Goal: Navigation & Orientation: Understand site structure

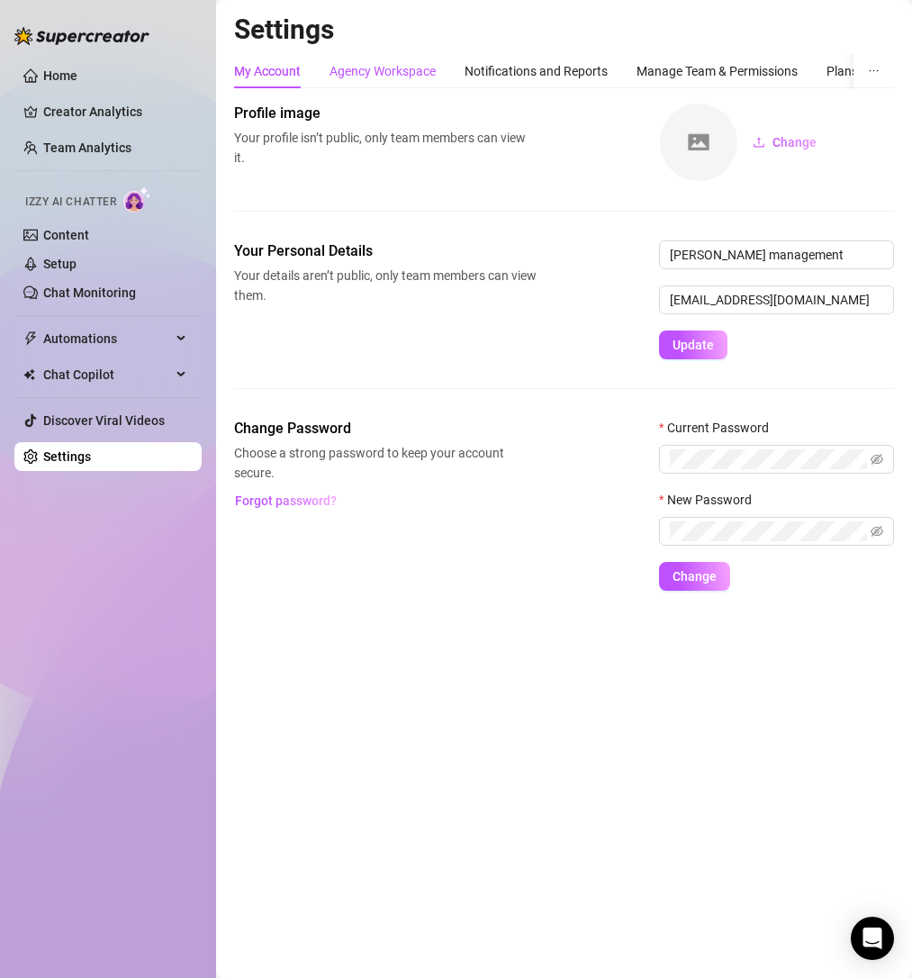
click at [362, 70] on div "Agency Workspace" at bounding box center [383, 71] width 106 height 20
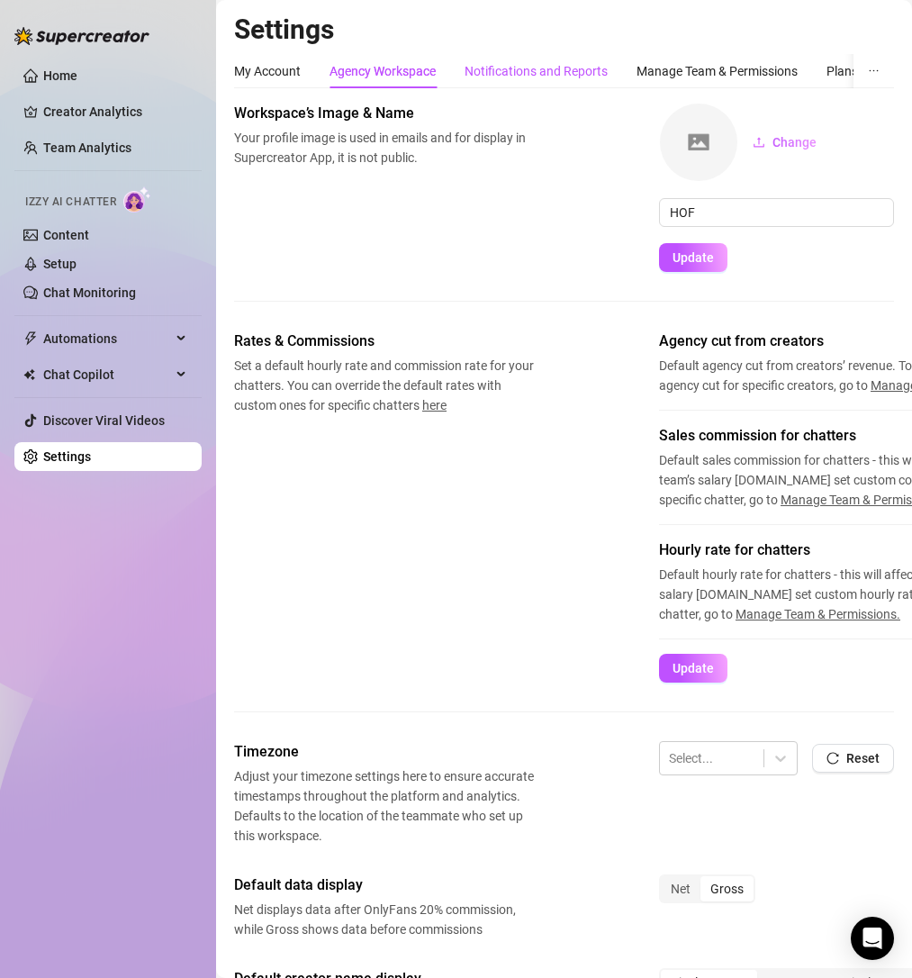
click at [535, 66] on div "Notifications and Reports" at bounding box center [536, 71] width 143 height 20
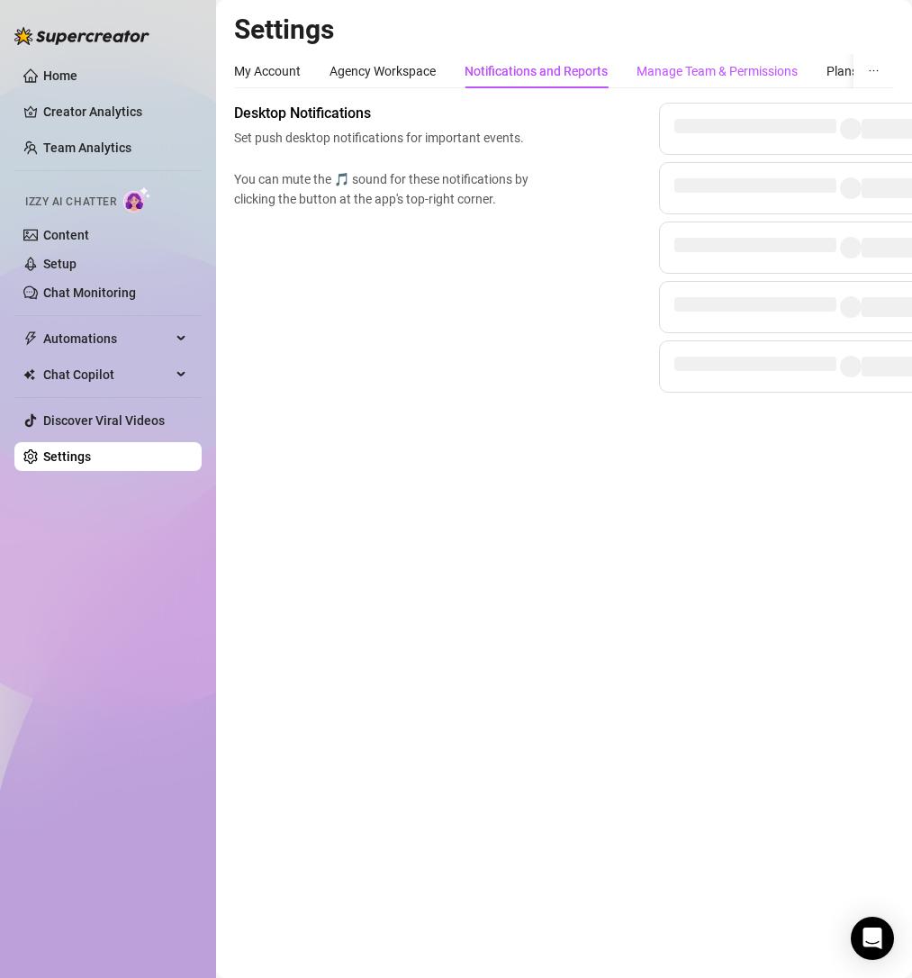
click at [725, 69] on div "Manage Team & Permissions" at bounding box center [717, 71] width 161 height 20
click at [836, 68] on div "Plans & Billing" at bounding box center [866, 71] width 78 height 20
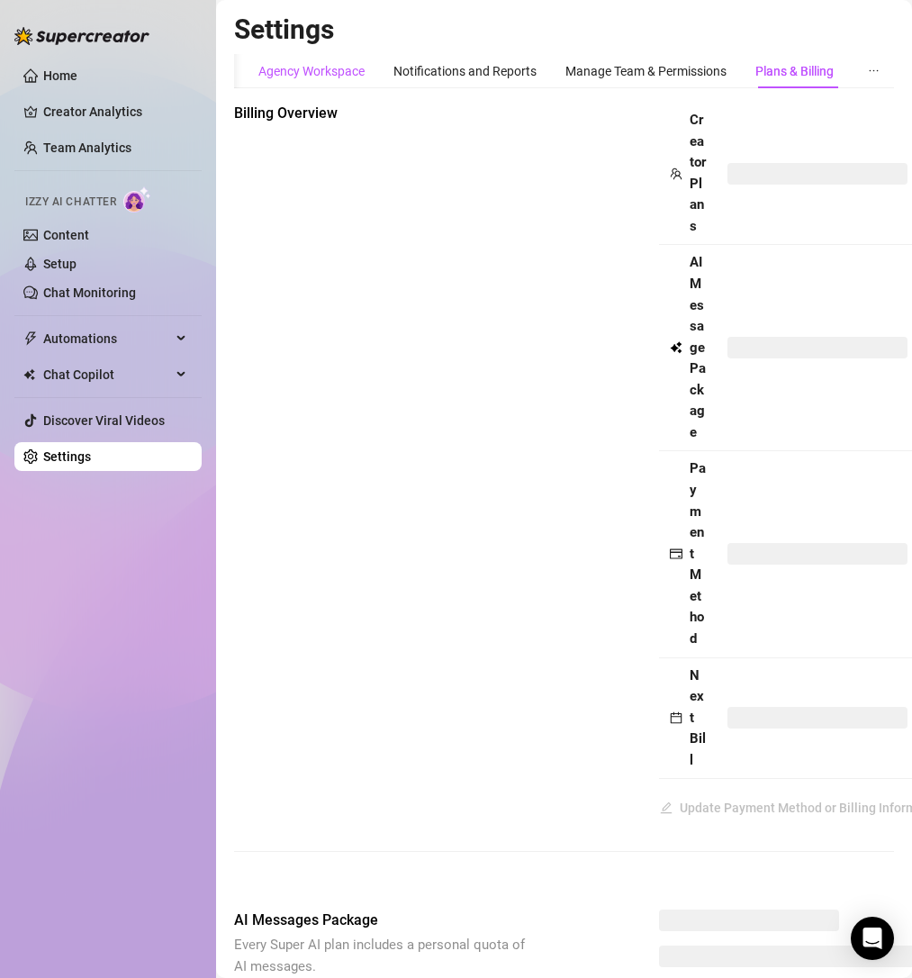
click at [319, 67] on div "Agency Workspace" at bounding box center [311, 71] width 106 height 20
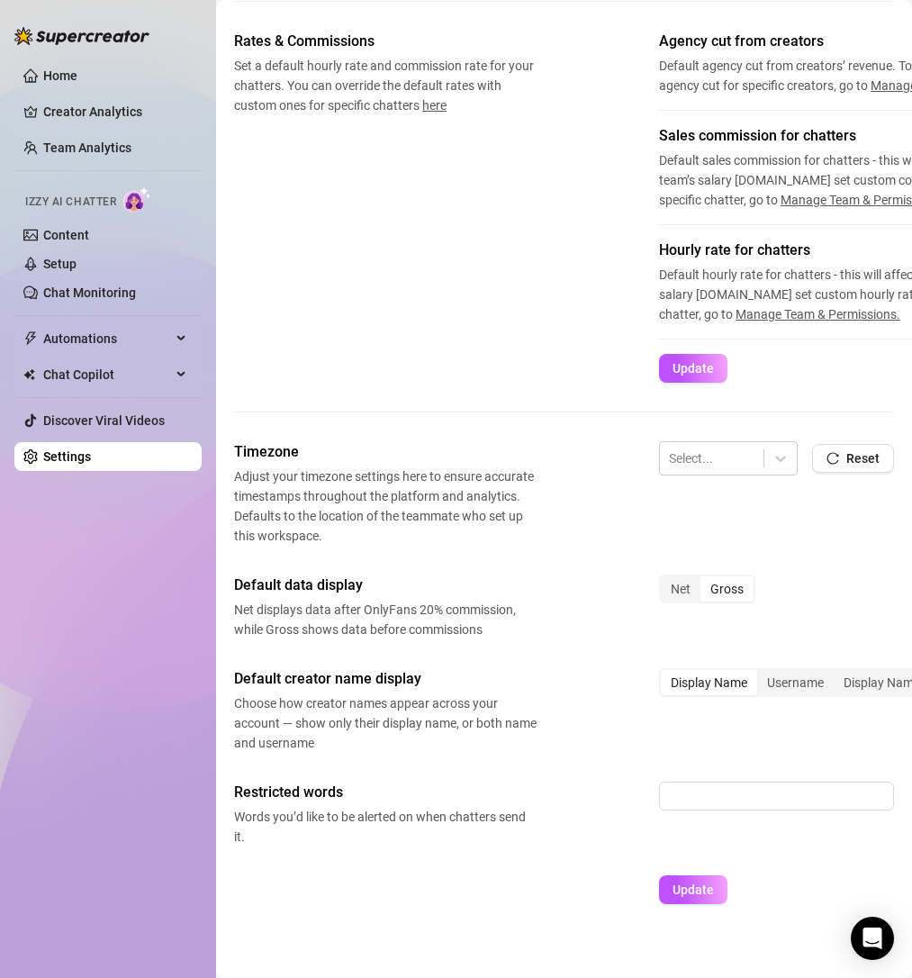
scroll to position [333, 0]
